Goal: Task Accomplishment & Management: Use online tool/utility

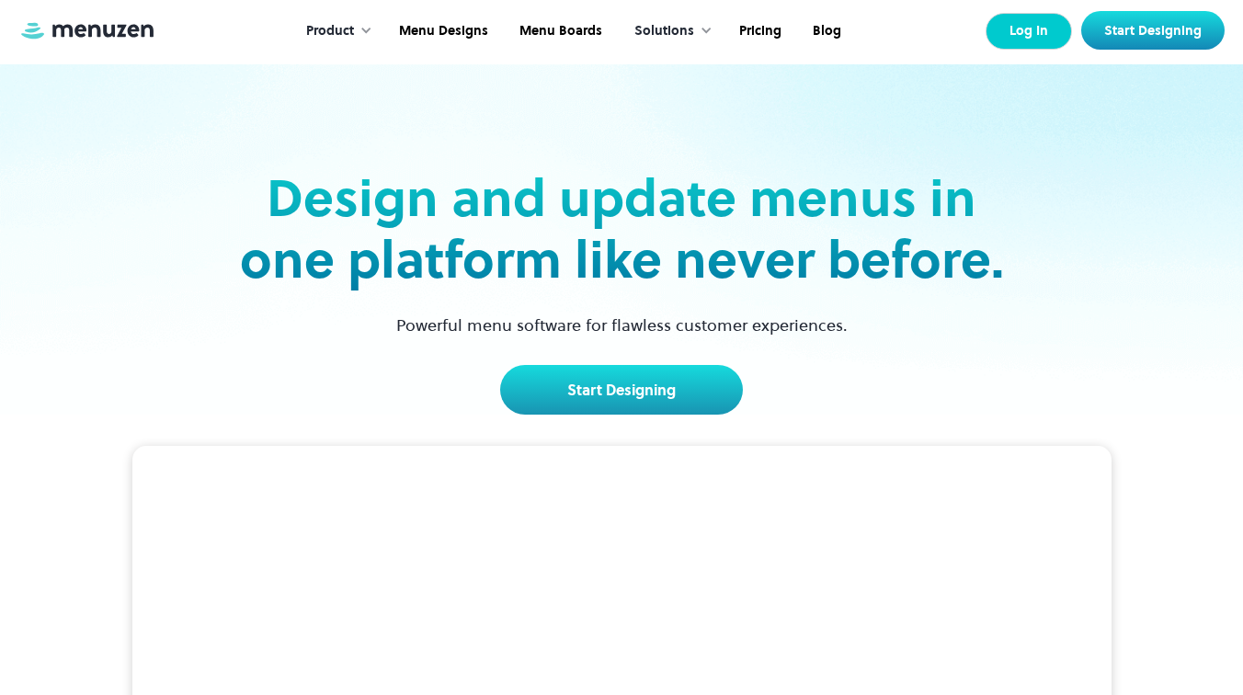
click at [1042, 29] on link "Log In" at bounding box center [1028, 31] width 86 height 37
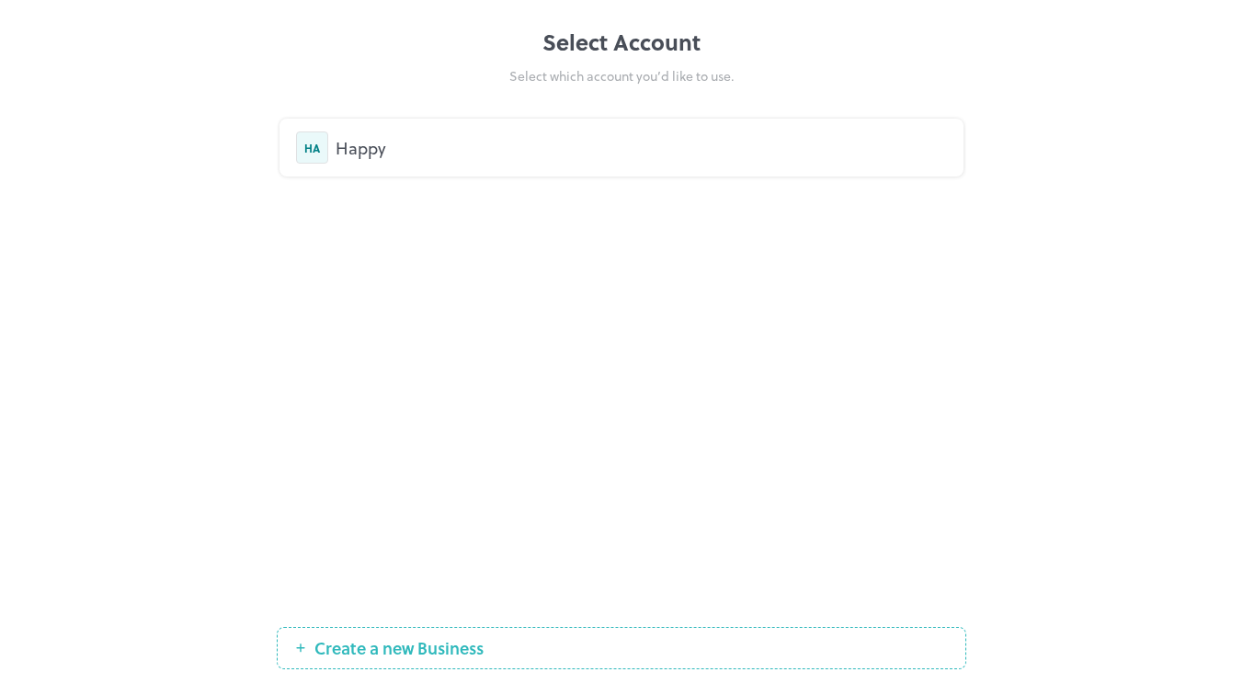
click at [390, 145] on div "Happy" at bounding box center [641, 147] width 611 height 25
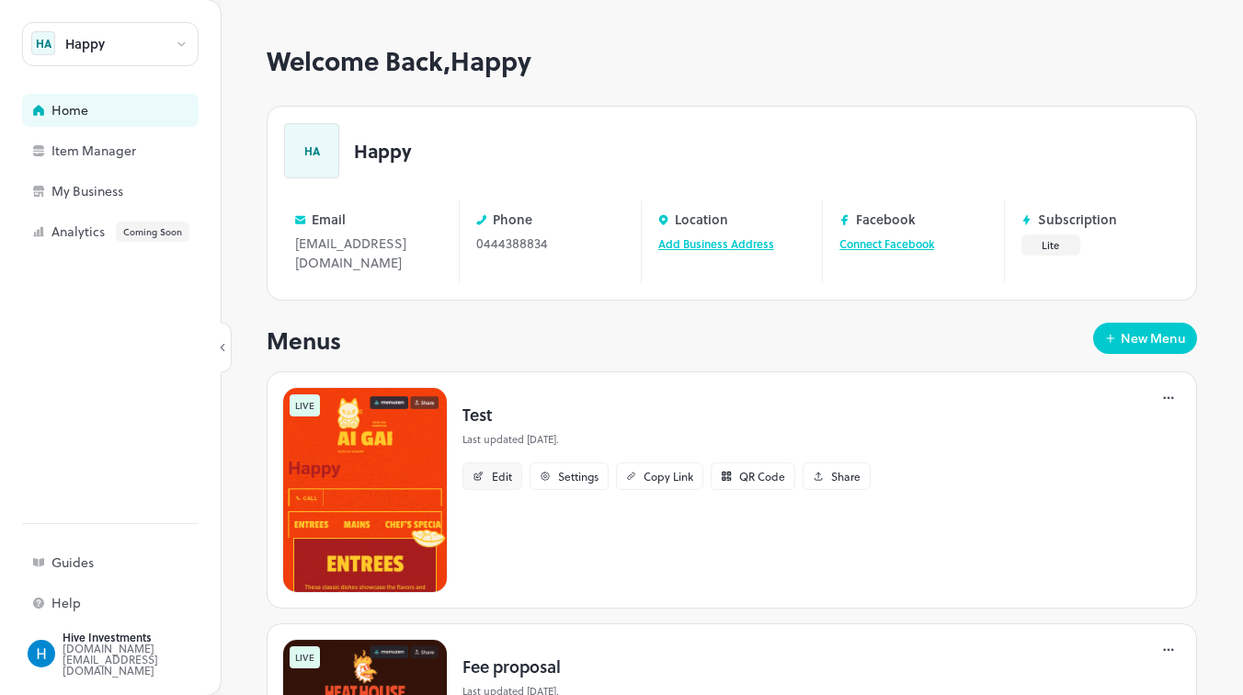
click at [505, 471] on div "Edit" at bounding box center [502, 476] width 20 height 11
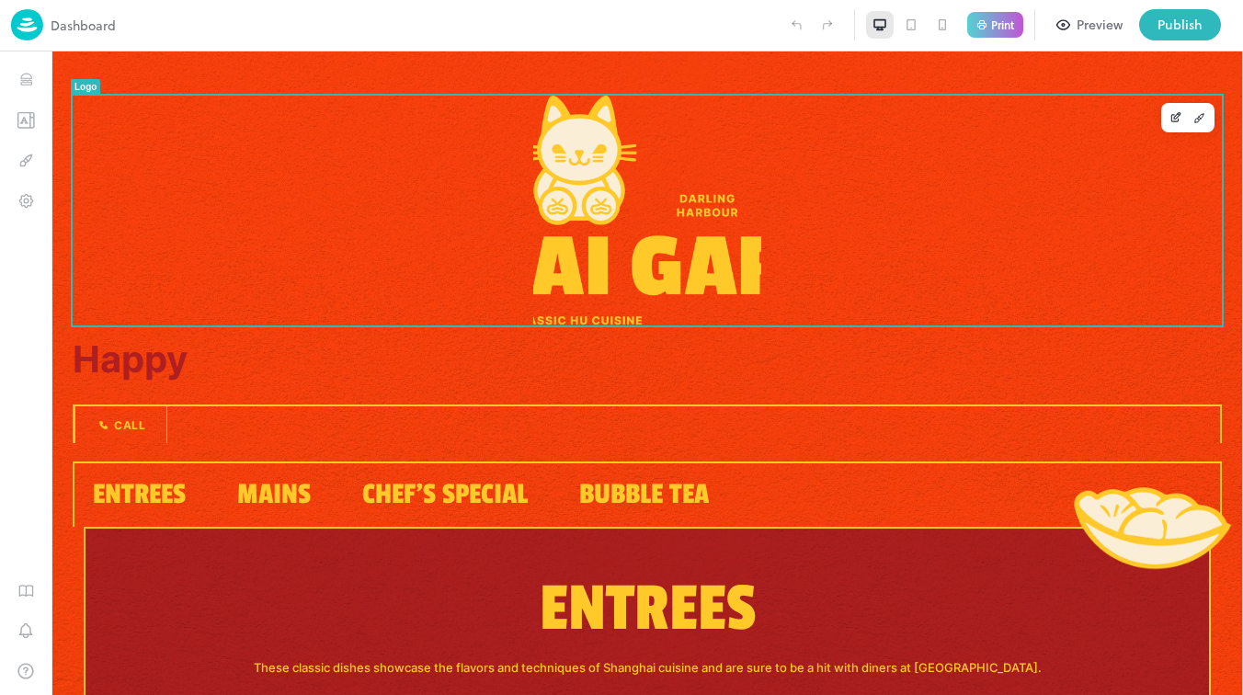
click at [609, 265] on img at bounding box center [647, 211] width 229 height 230
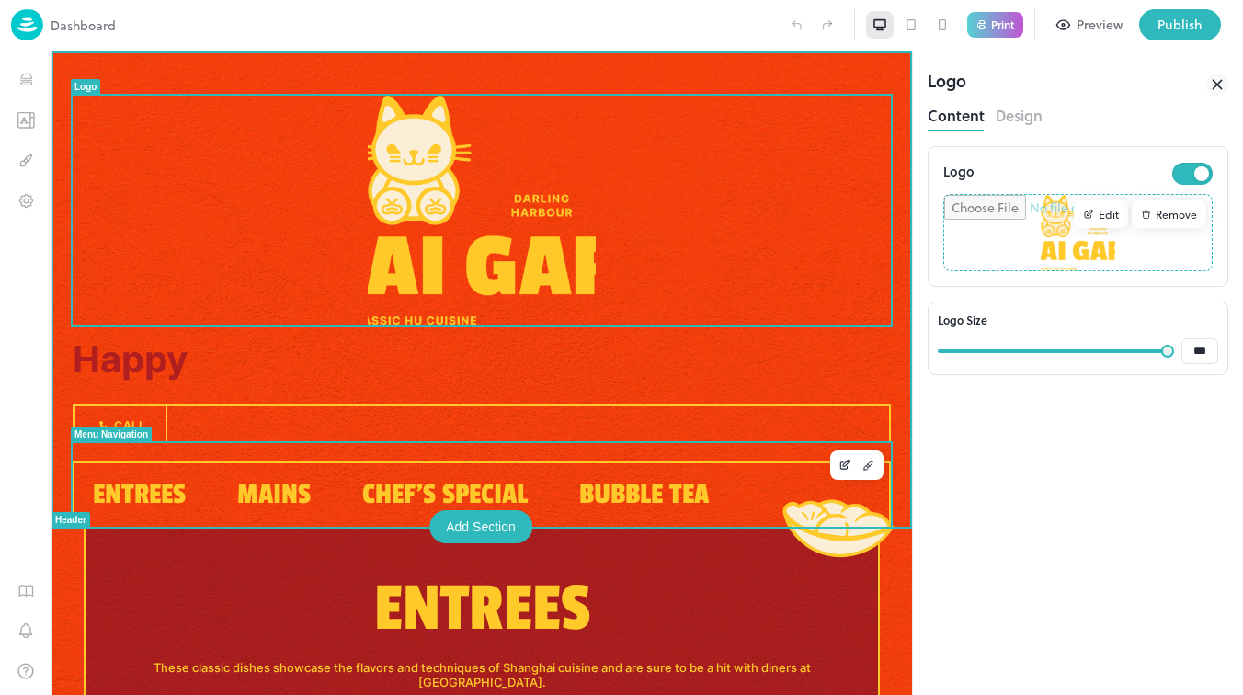
click at [462, 494] on span "Chef's Special" at bounding box center [444, 494] width 165 height 34
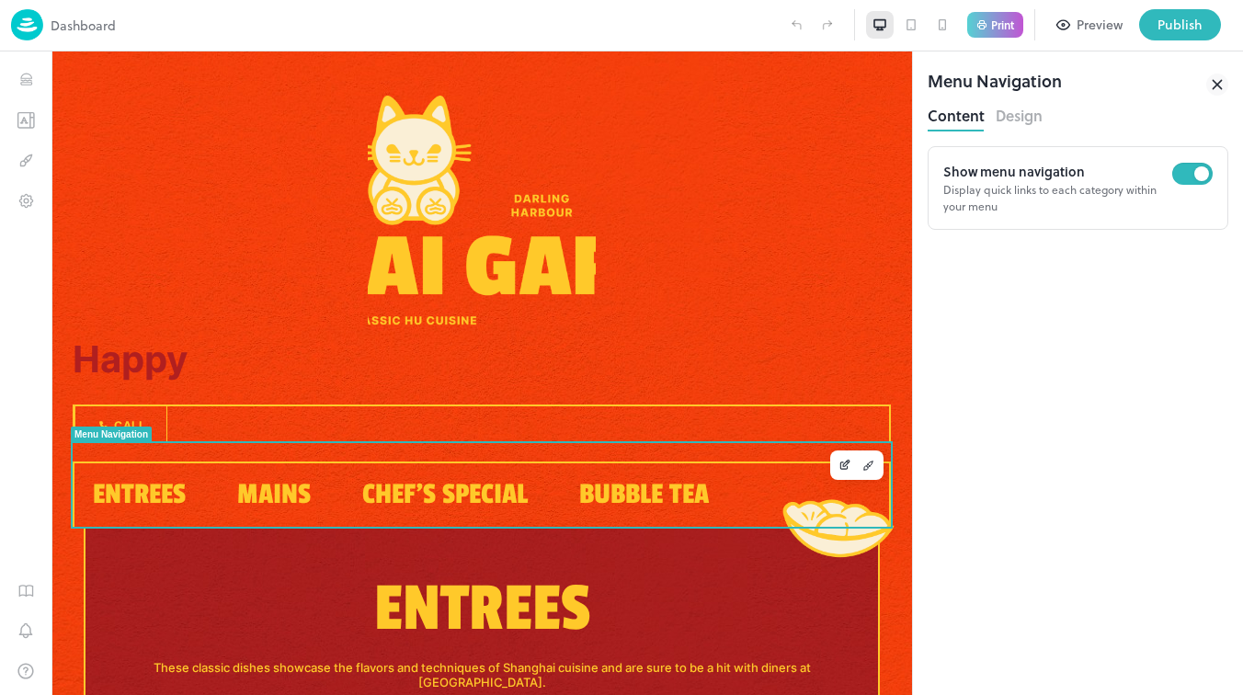
click at [1019, 120] on button "Design" at bounding box center [1019, 113] width 47 height 25
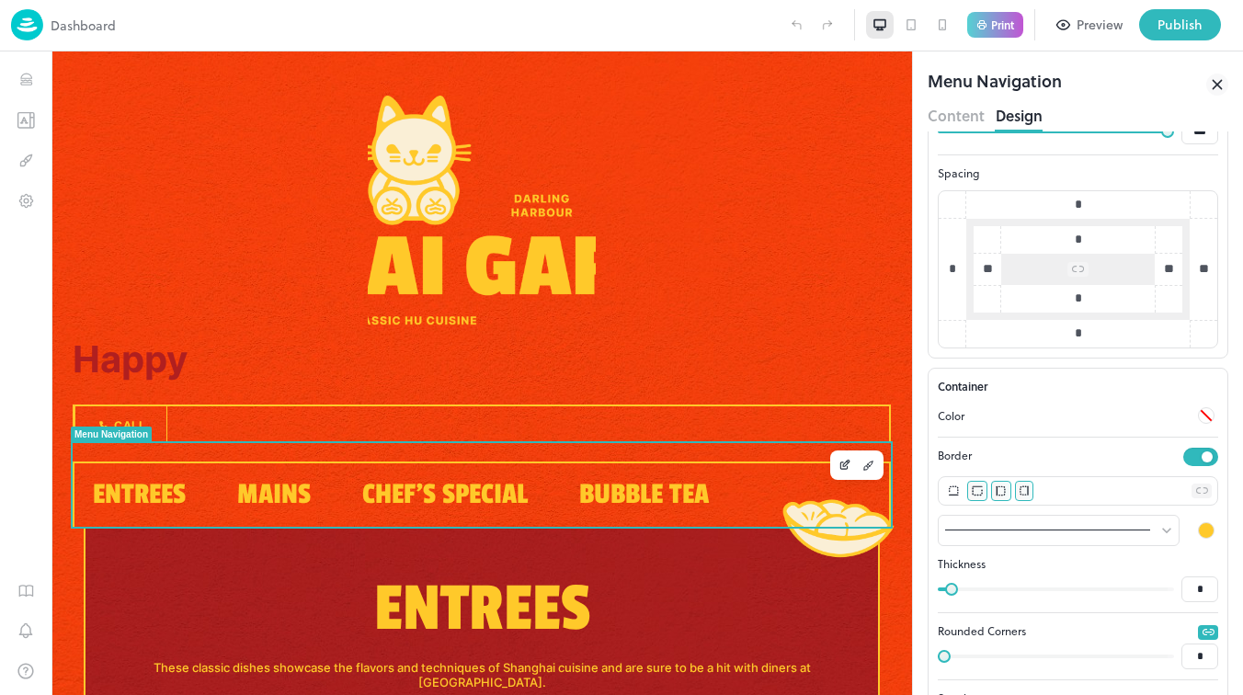
scroll to position [670, 0]
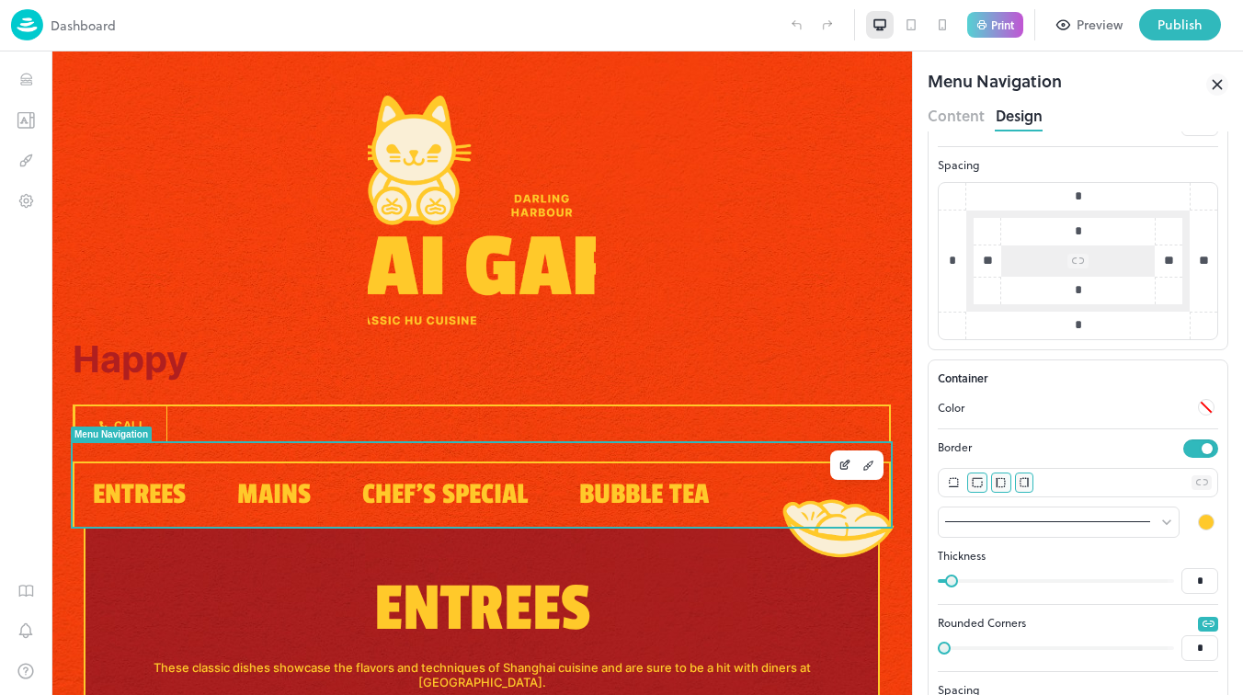
click at [981, 485] on icon at bounding box center [977, 482] width 11 height 11
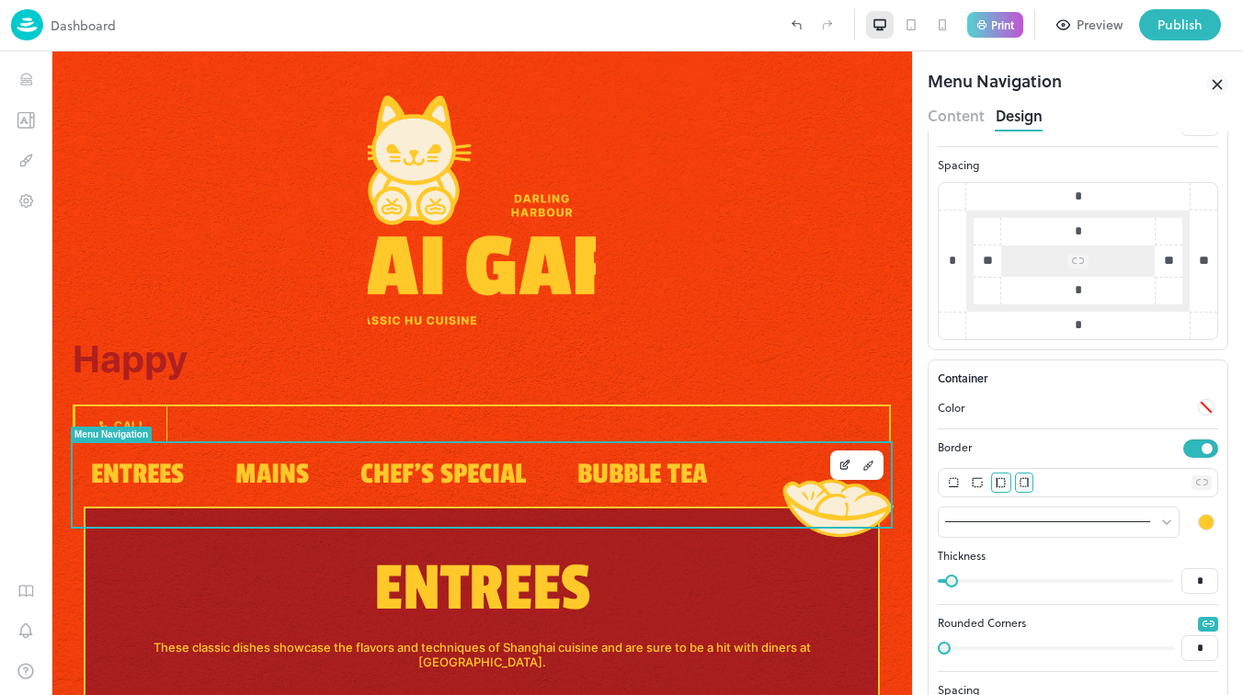
click at [993, 484] on div at bounding box center [1000, 482] width 19 height 20
click at [979, 483] on icon at bounding box center [977, 482] width 11 height 11
click at [1001, 479] on icon at bounding box center [1001, 482] width 10 height 11
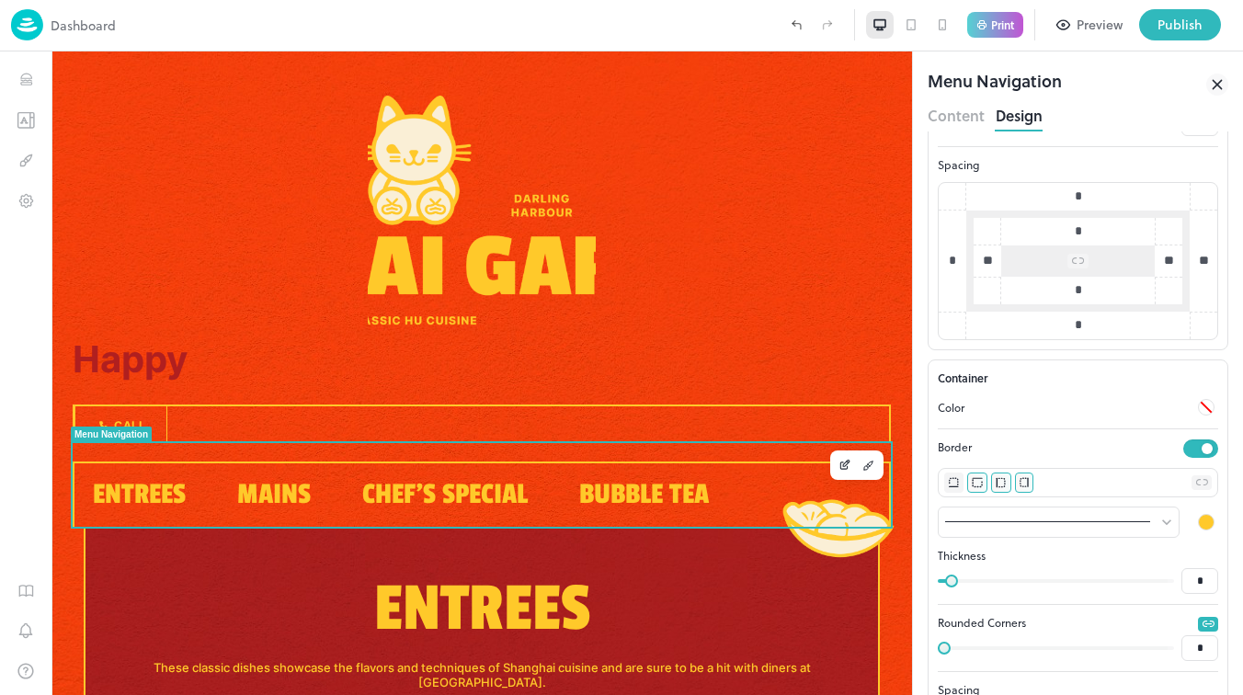
click at [957, 484] on icon at bounding box center [954, 482] width 10 height 11
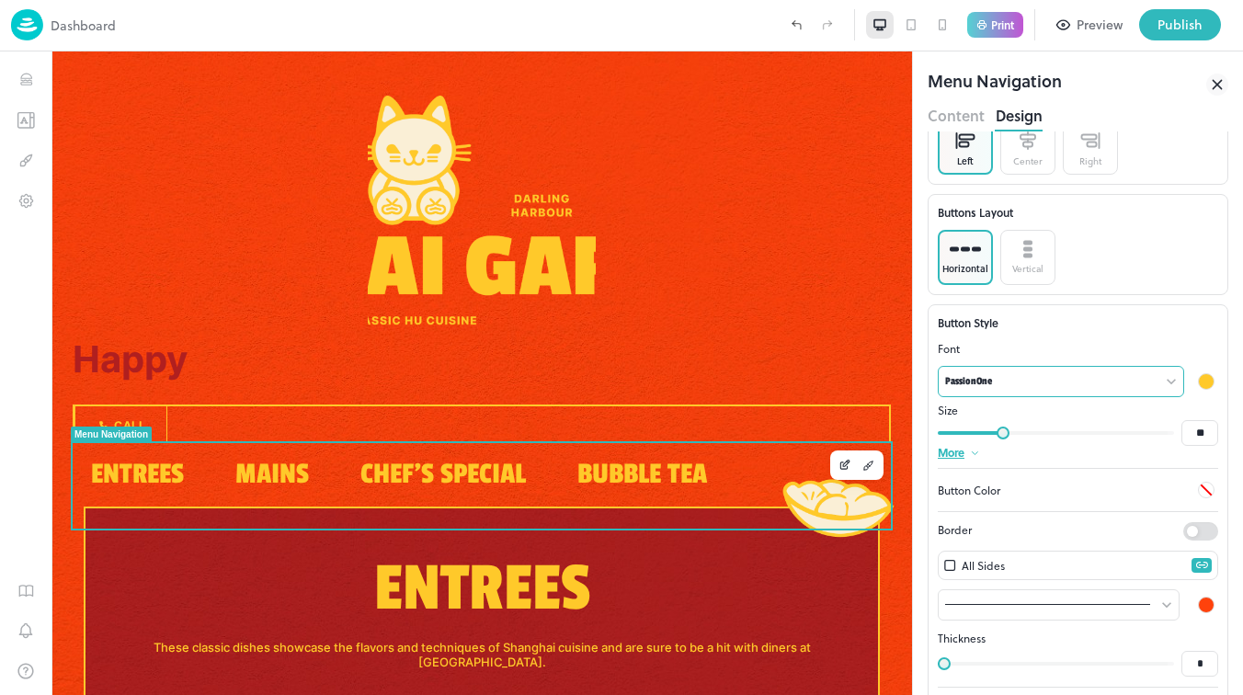
scroll to position [0, 0]
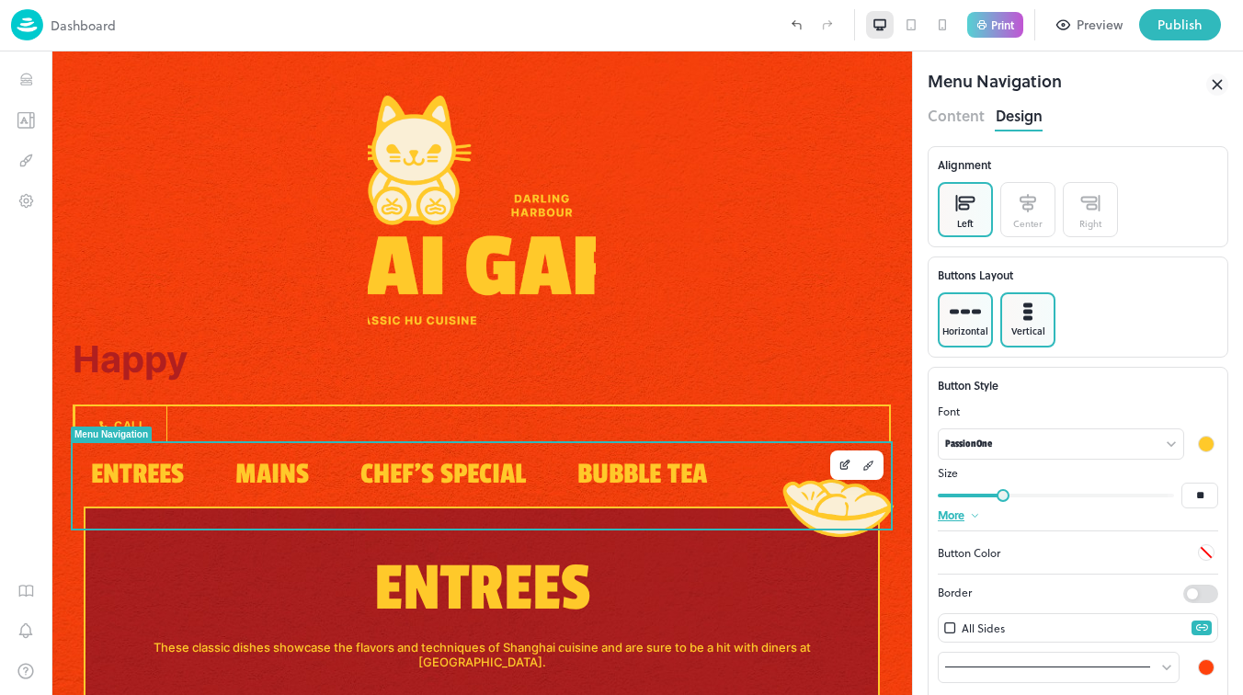
click at [1035, 319] on div "Vertical" at bounding box center [1027, 319] width 55 height 55
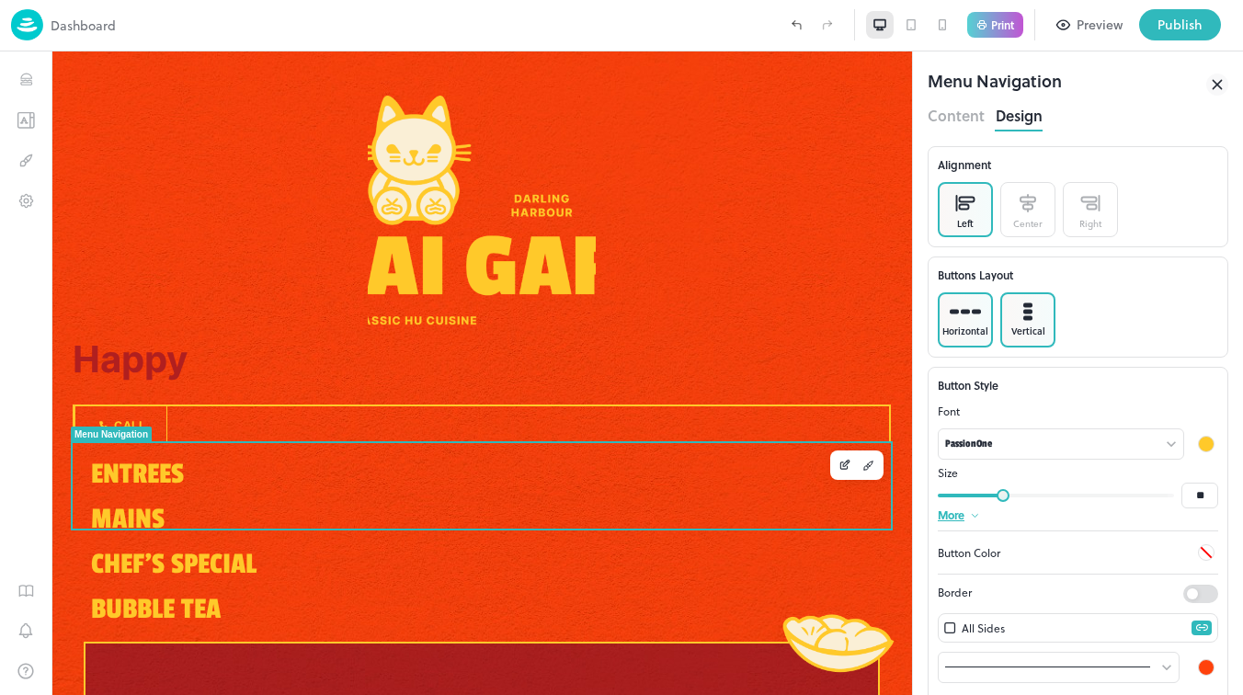
click at [970, 319] on div at bounding box center [965, 311] width 31 height 18
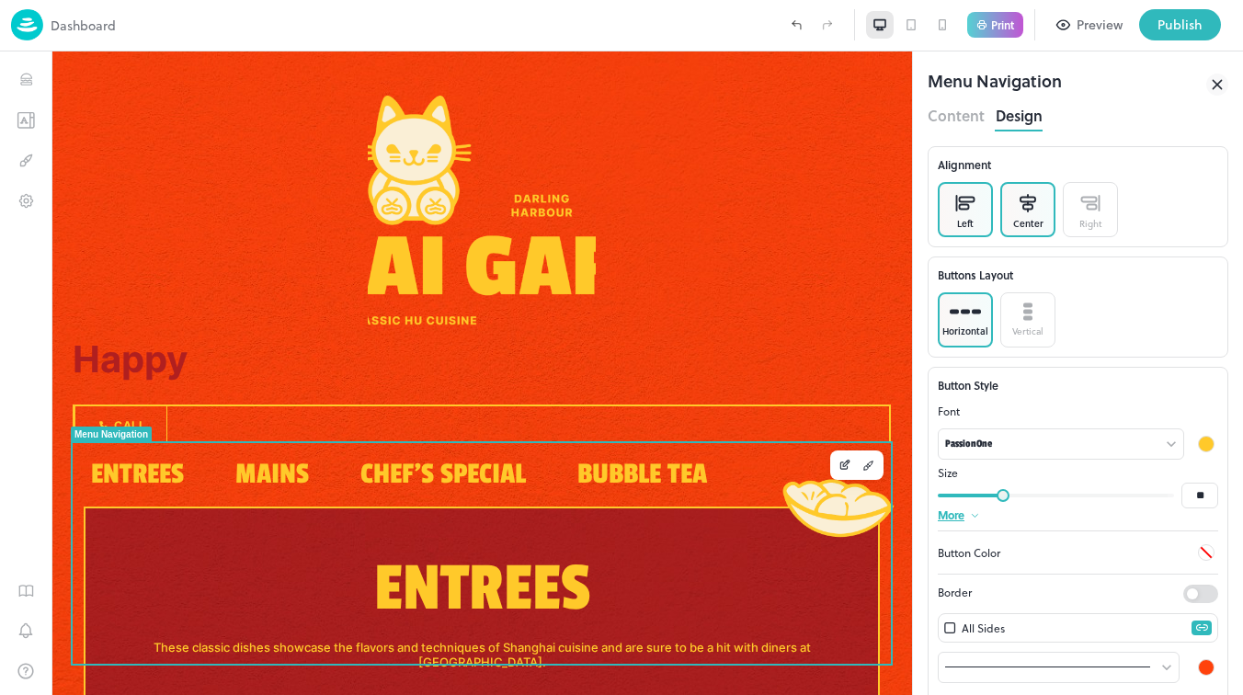
click at [1010, 213] on div "Center" at bounding box center [1027, 209] width 55 height 55
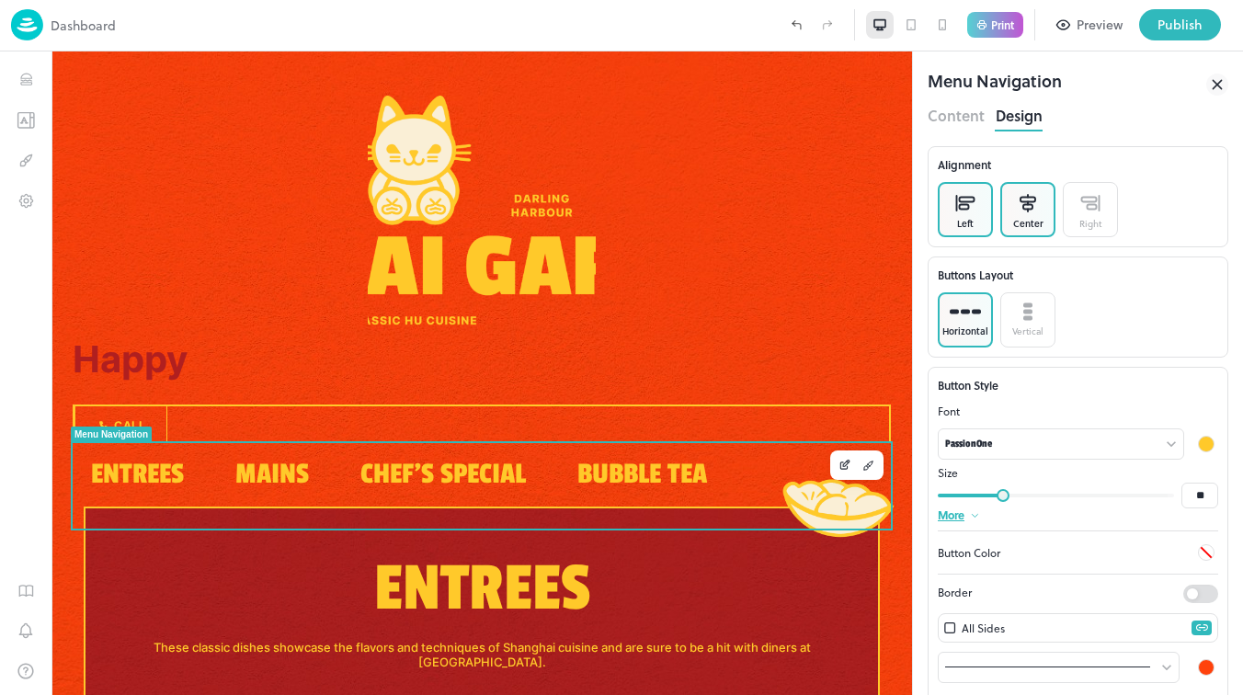
click at [960, 201] on rect at bounding box center [967, 200] width 15 height 5
click at [1019, 199] on icon at bounding box center [1028, 203] width 18 height 18
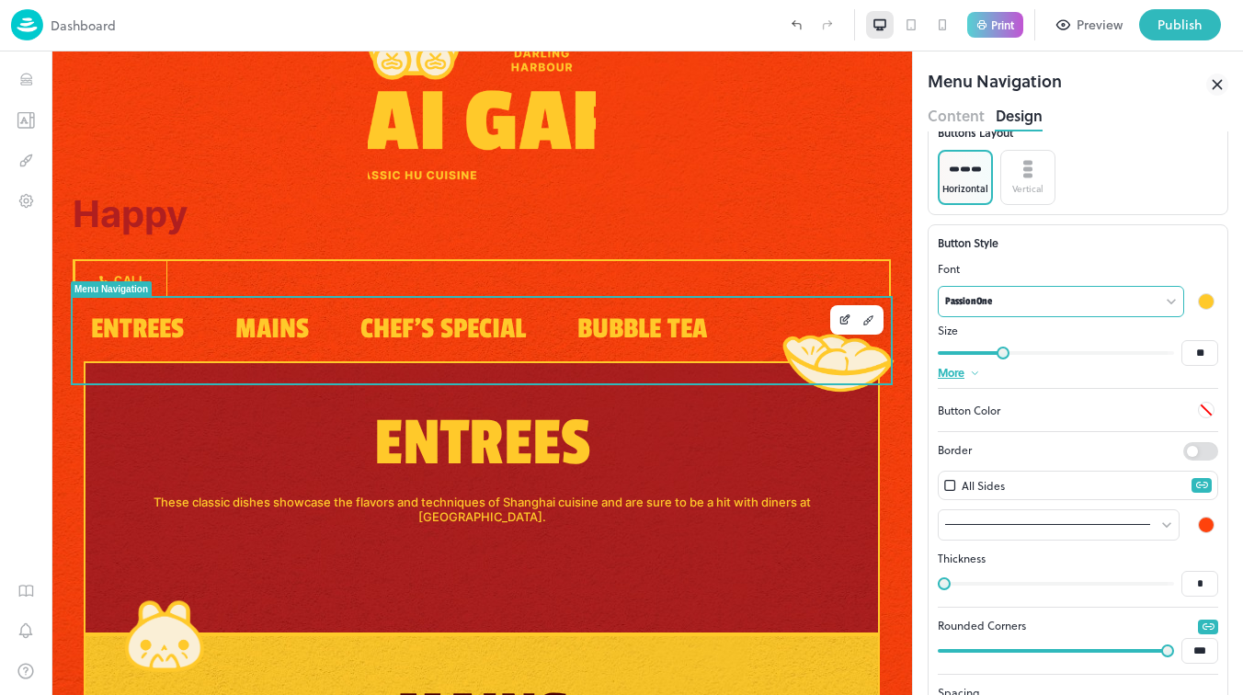
scroll to position [142, 0]
